Goal: Task Accomplishment & Management: Manage account settings

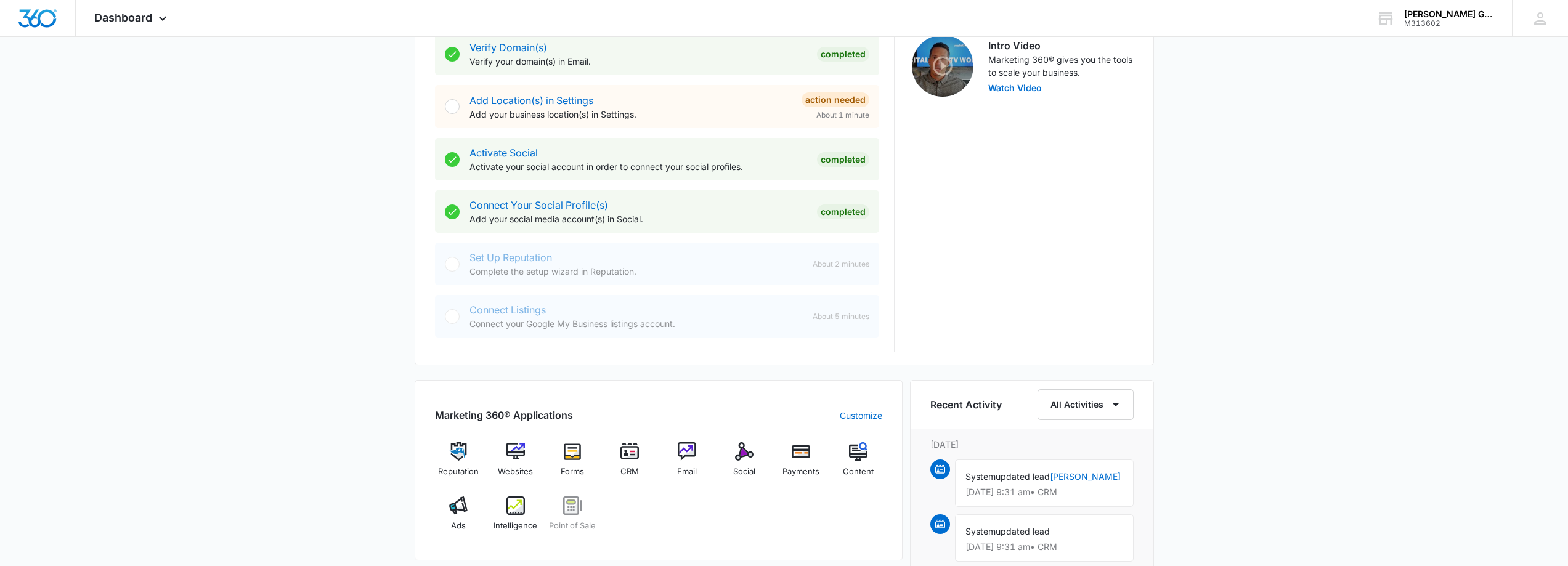
scroll to position [678, 0]
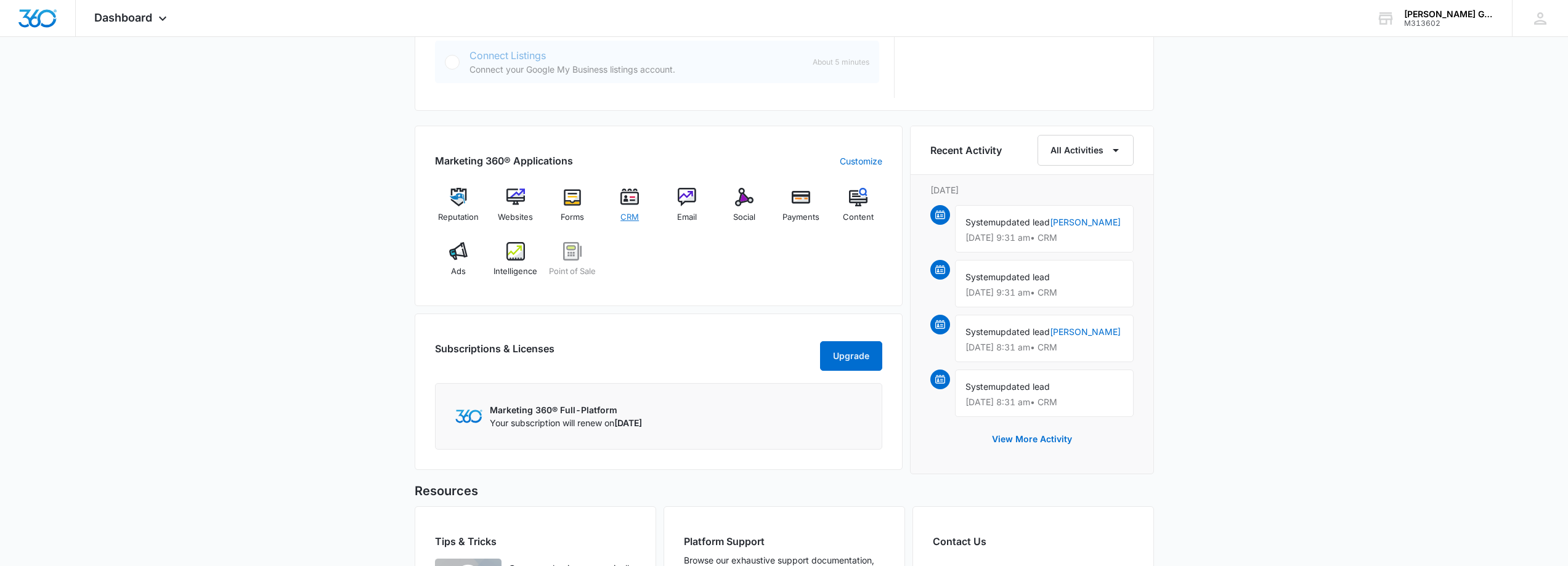
click at [621, 209] on div "CRM" at bounding box center [630, 210] width 48 height 44
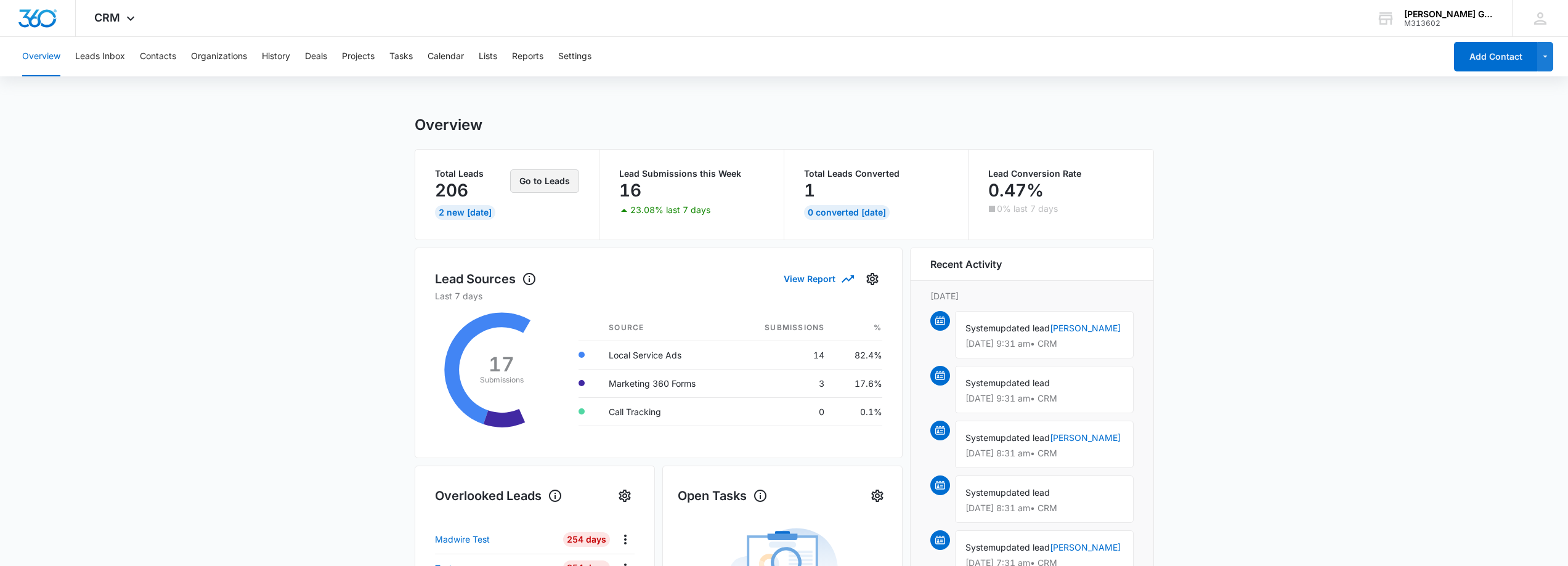
click at [556, 186] on button "Go to Leads" at bounding box center [545, 181] width 69 height 23
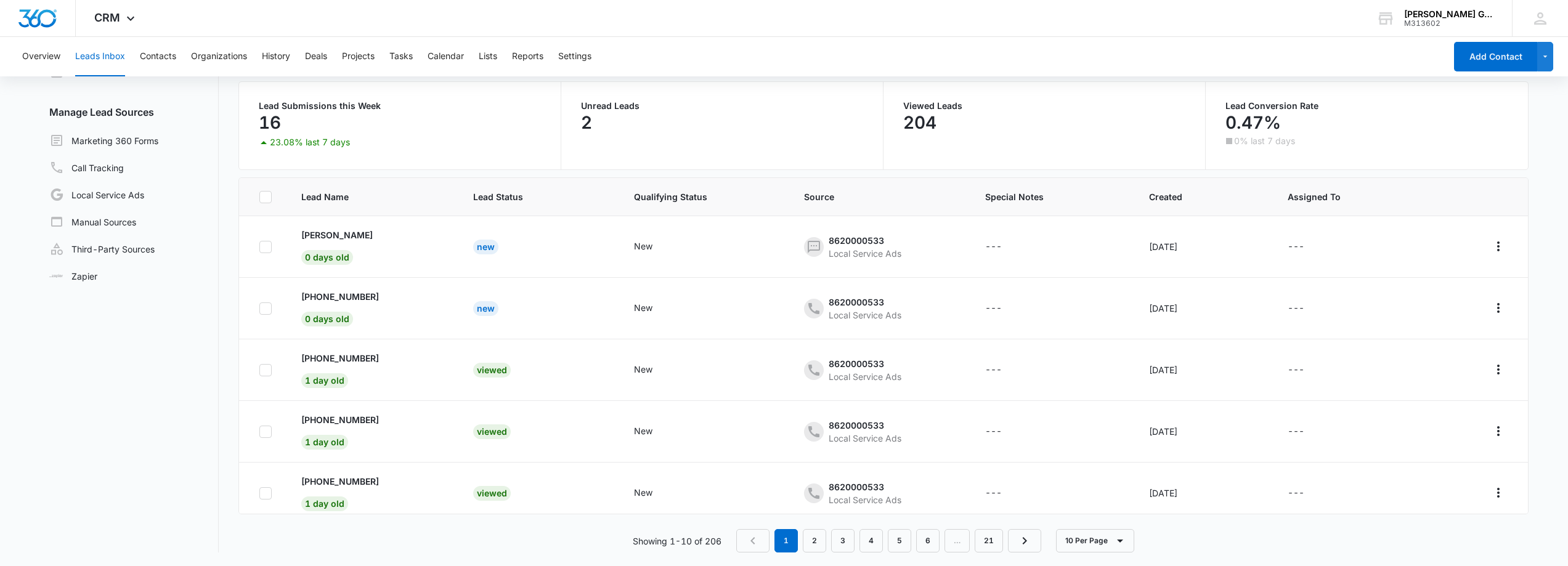
scroll to position [95, 0]
click at [328, 235] on p "[PERSON_NAME]" at bounding box center [336, 234] width 71 height 13
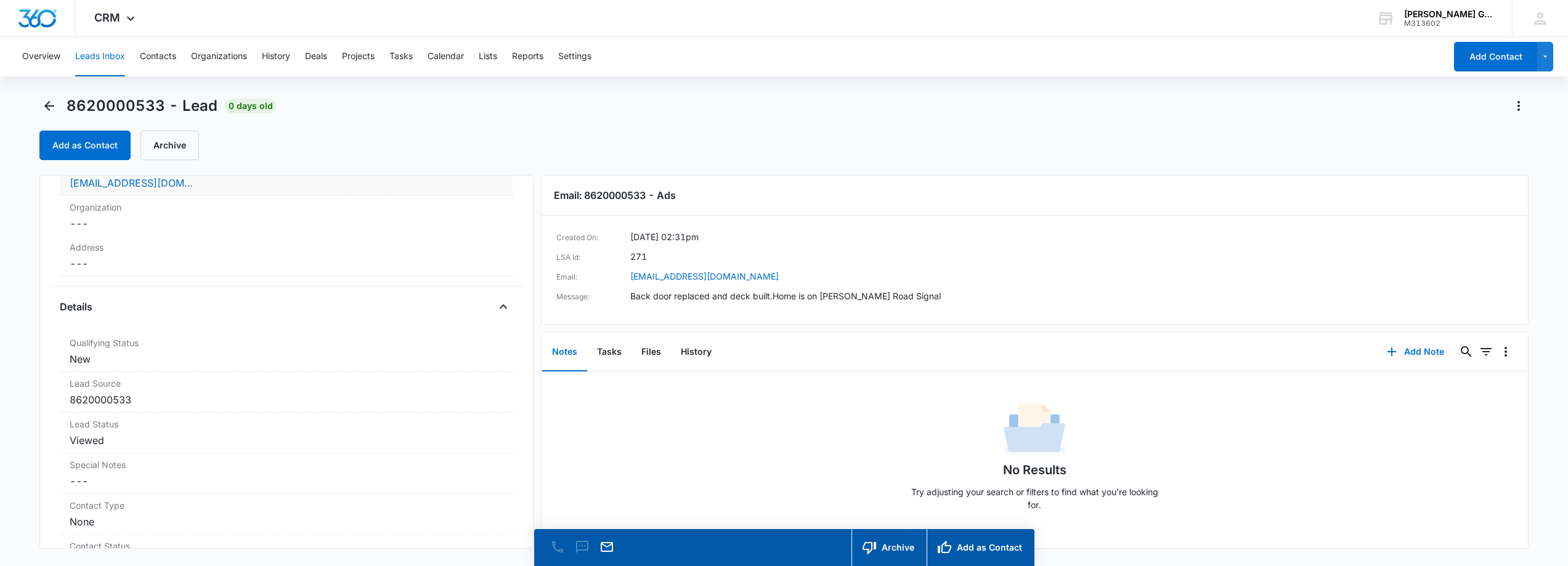
scroll to position [246, 0]
click at [534, 116] on div "8620000533 - Lead 0 days old Add as Contact Archive" at bounding box center [784, 128] width 1490 height 64
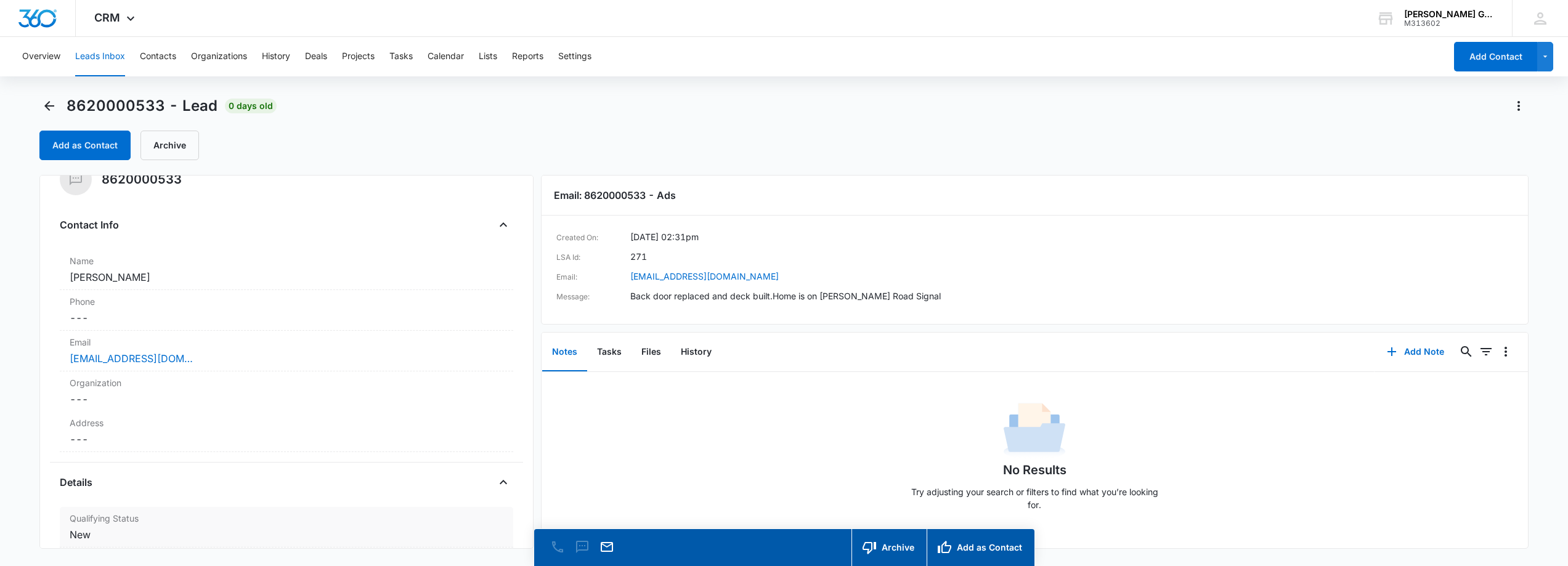
scroll to position [0, 0]
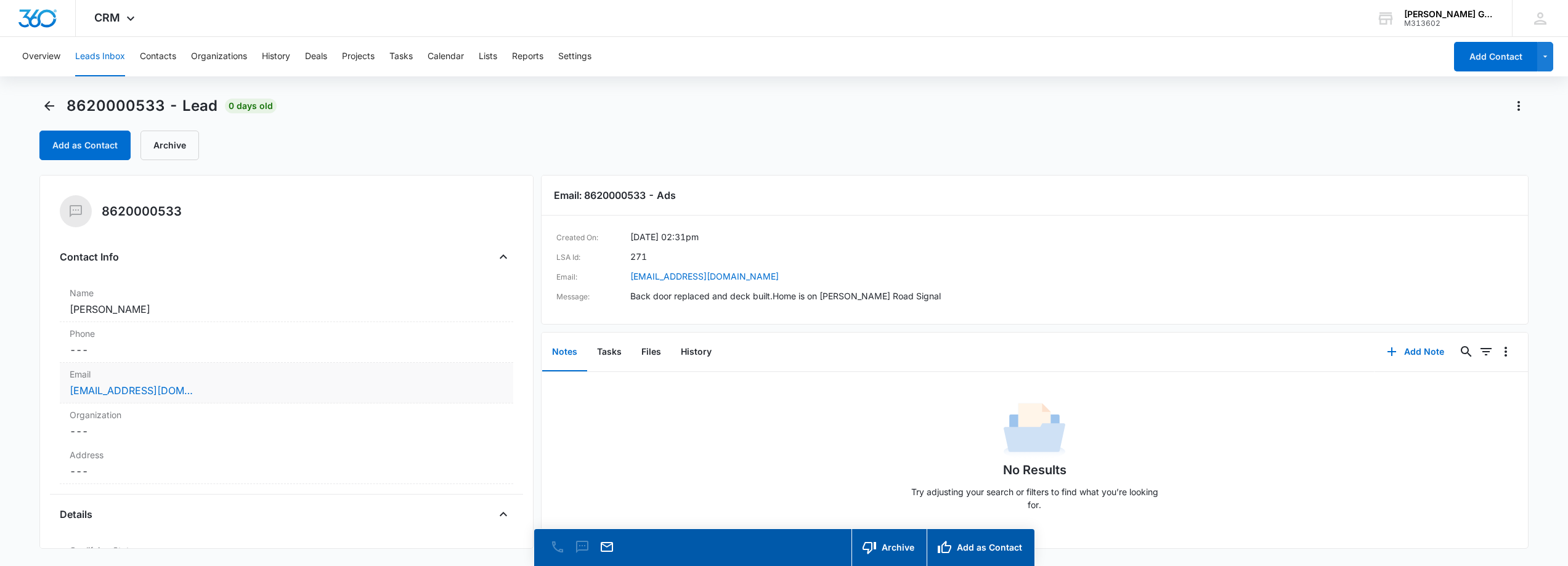
click at [170, 386] on div "[EMAIL_ADDRESS][DOMAIN_NAME]" at bounding box center [286, 390] width 434 height 15
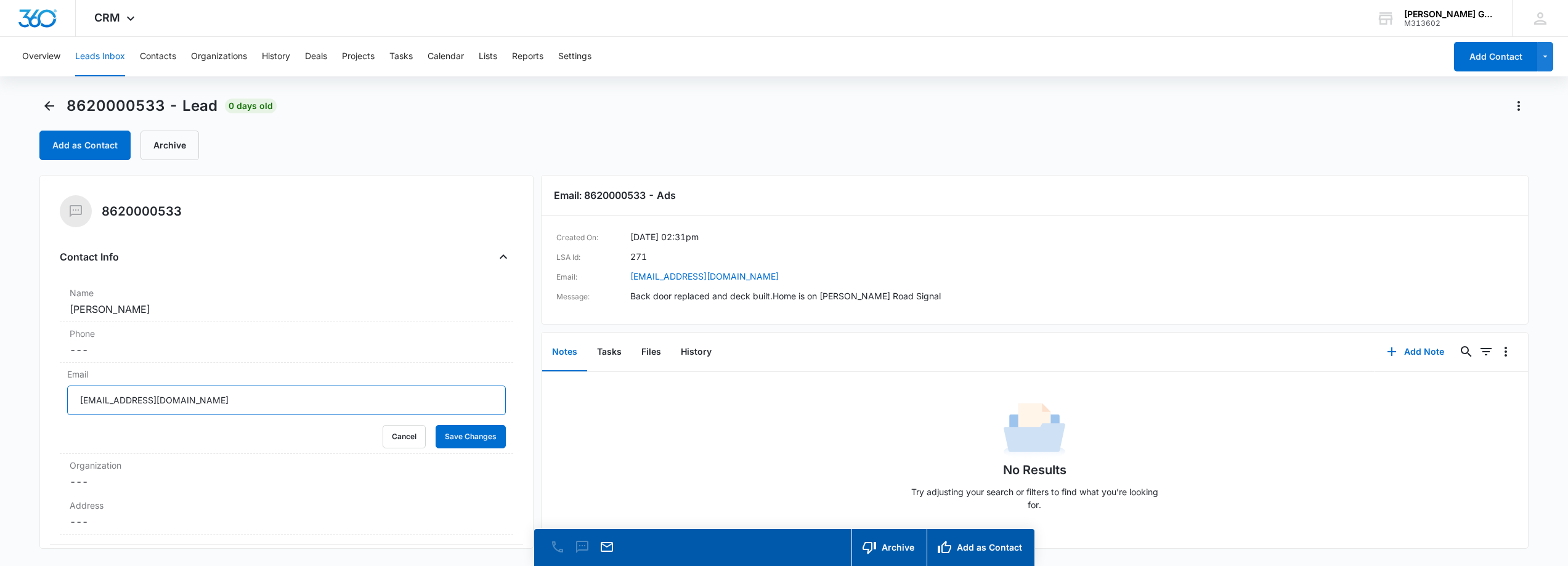
drag, startPoint x: 199, startPoint y: 401, endPoint x: 0, endPoint y: 396, distance: 199.1
click at [0, 396] on main "8620000533 - Lead 0 days old Add as Contact Archive [PHONE_NUMBER] Contact Info…" at bounding box center [784, 349] width 1568 height 505
